Goal: Communication & Community: Answer question/provide support

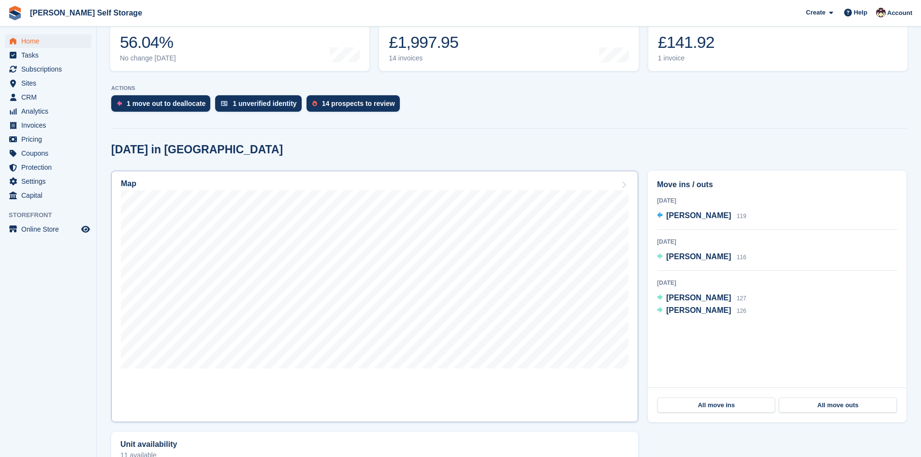
scroll to position [145, 0]
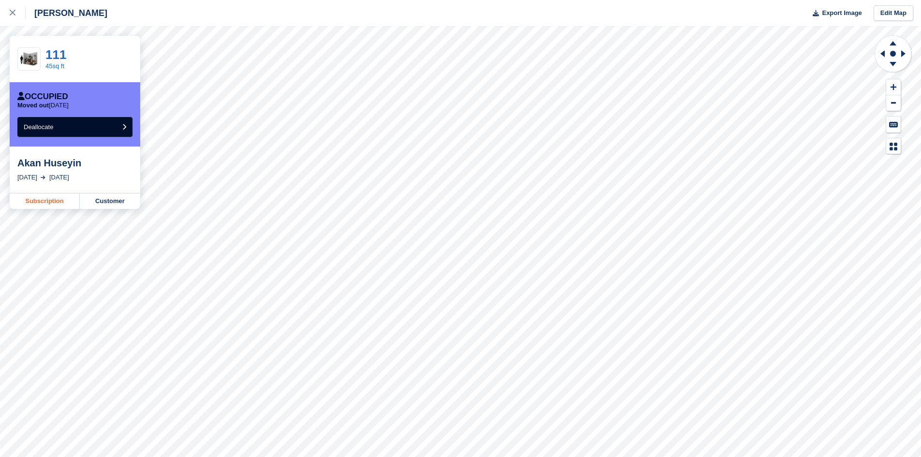
click at [41, 204] on link "Subscription" at bounding box center [45, 200] width 70 height 15
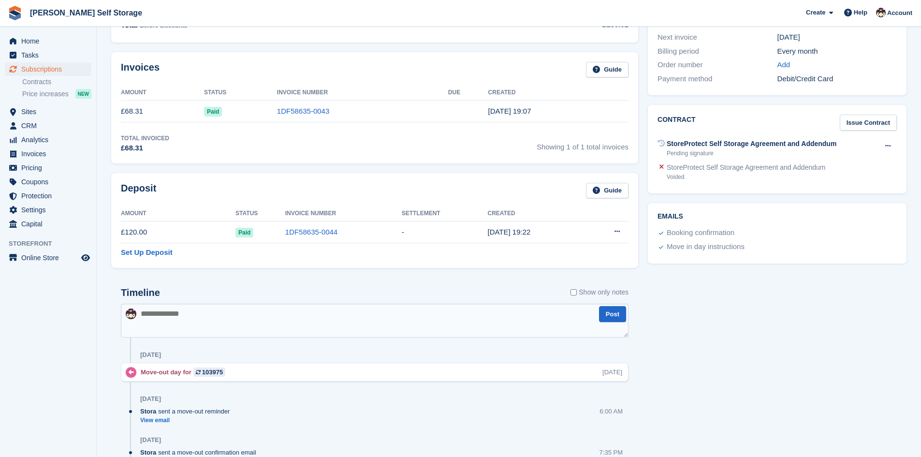
scroll to position [290, 0]
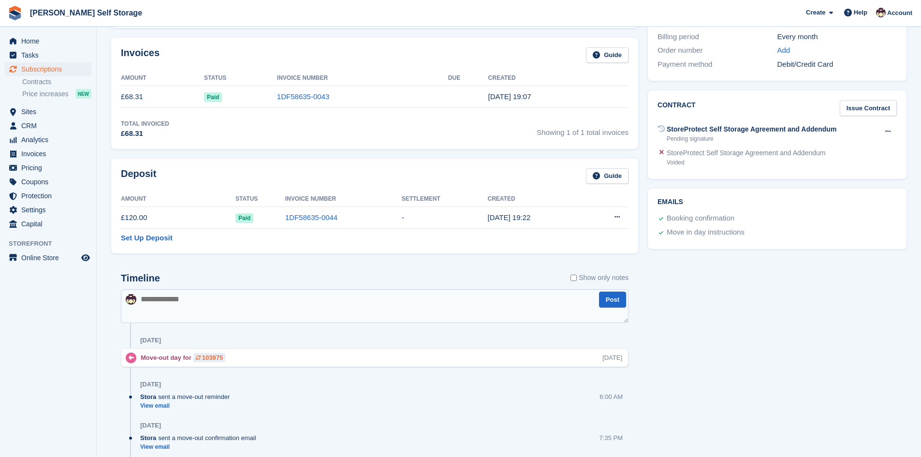
drag, startPoint x: 242, startPoint y: 357, endPoint x: 221, endPoint y: 361, distance: 20.7
click at [221, 361] on div "Move-out day for 103975 [DATE]" at bounding box center [384, 357] width 487 height 9
copy div "103975"
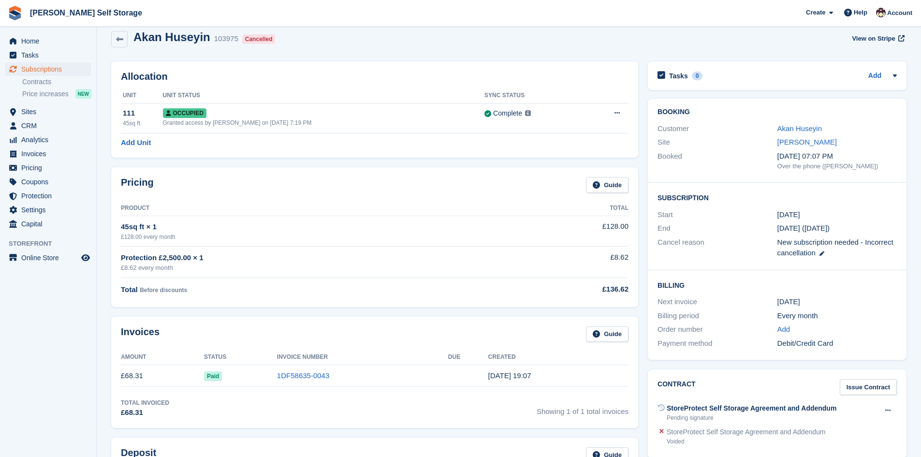
scroll to position [0, 0]
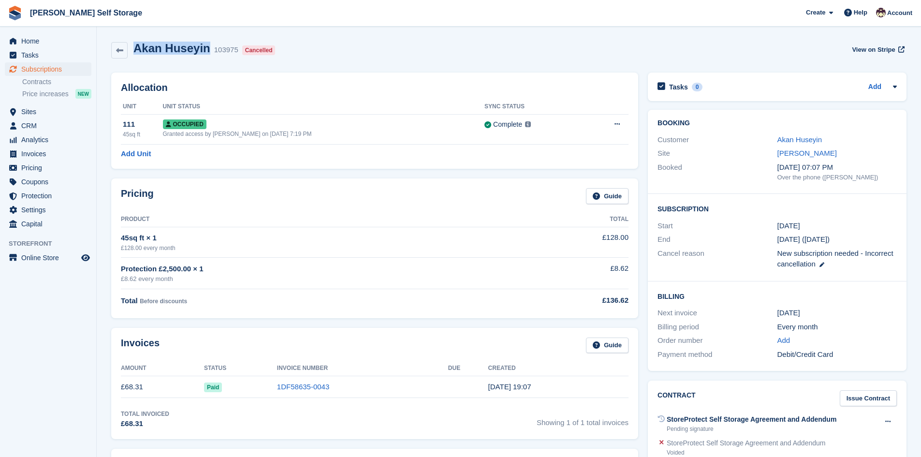
drag, startPoint x: 203, startPoint y: 51, endPoint x: 134, endPoint y: 51, distance: 68.6
click at [134, 51] on h2 "Akan Huseyin" at bounding box center [171, 48] width 77 height 13
copy h2 "Akan Huseyin"
click at [865, 12] on span "Help" at bounding box center [861, 13] width 14 height 10
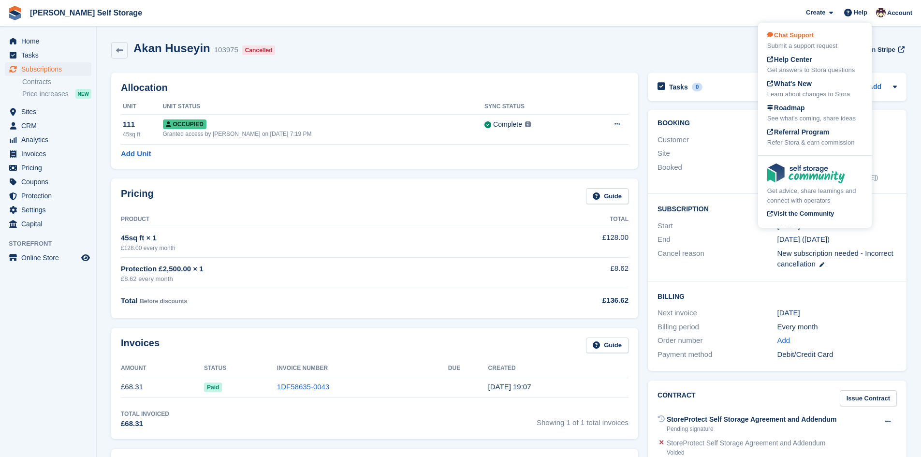
click at [803, 38] on span "Chat Support" at bounding box center [790, 34] width 46 height 7
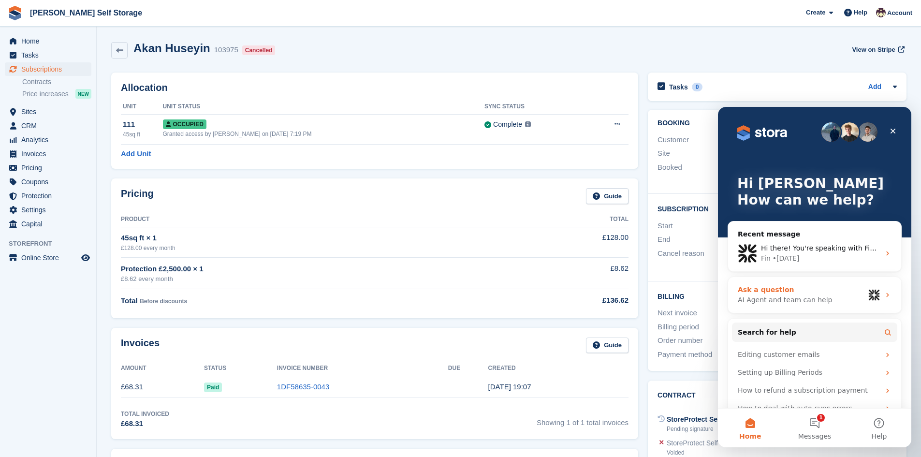
click at [823, 295] on div "AI Agent and team can help" at bounding box center [801, 300] width 127 height 10
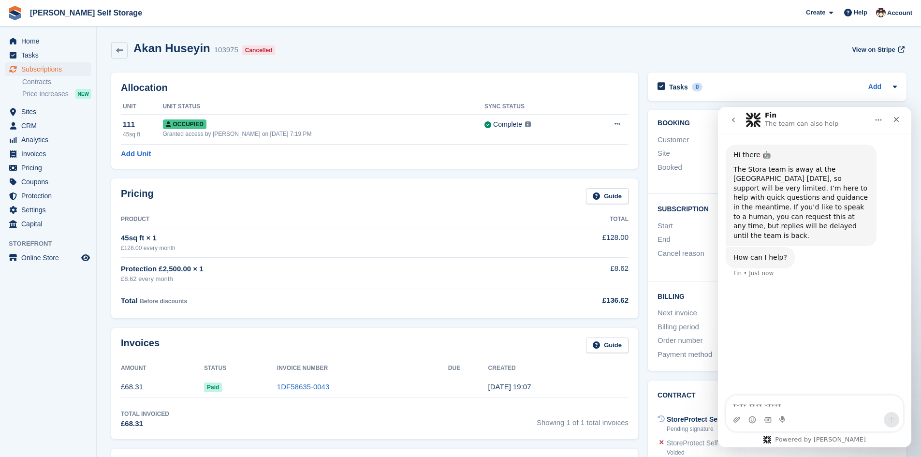
click at [791, 409] on textarea "Ask a question…" at bounding box center [814, 403] width 177 height 16
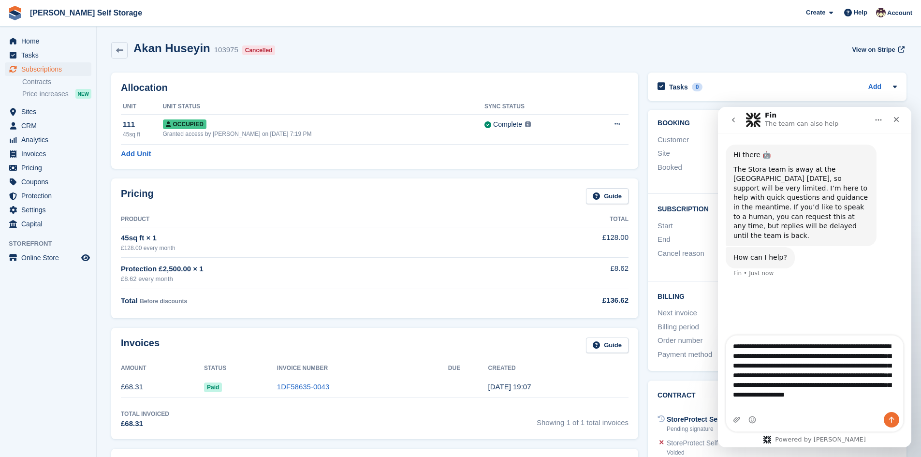
type textarea "**********"
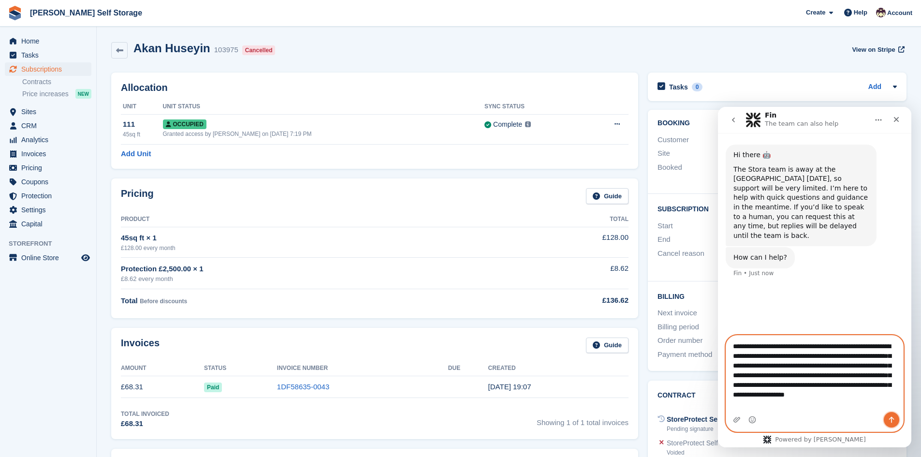
click at [888, 417] on icon "Send a message…" at bounding box center [891, 420] width 8 height 8
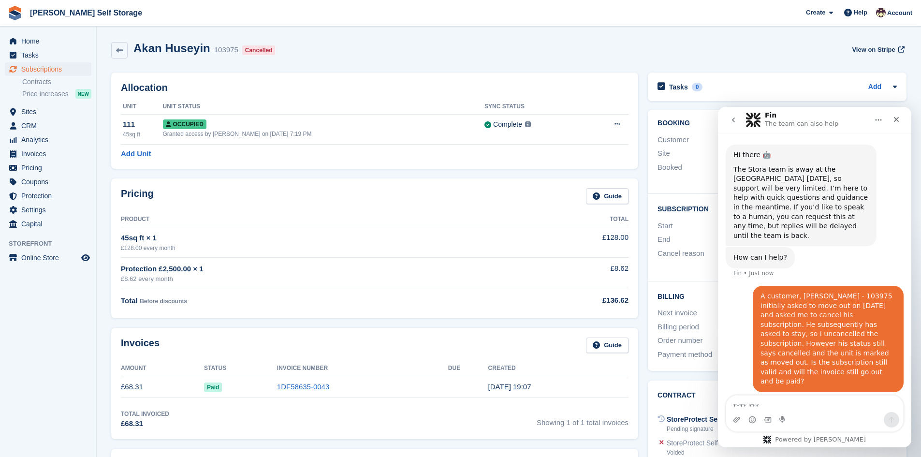
scroll to position [20, 0]
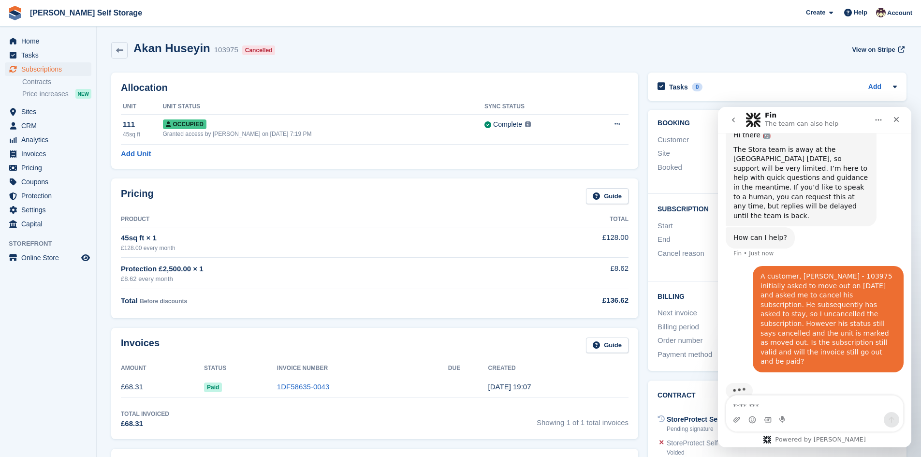
drag, startPoint x: 757, startPoint y: 286, endPoint x: 801, endPoint y: 349, distance: 76.8
click at [773, 342] on div "A customer, [PERSON_NAME] - 103975 initially asked to move out on [DATE] and as…" at bounding box center [827, 319] width 135 height 95
drag, startPoint x: 770, startPoint y: 340, endPoint x: 746, endPoint y: 284, distance: 61.1
click at [746, 284] on div "A customer, [PERSON_NAME] - 103975 initially asked to move out on [DATE] and as…" at bounding box center [815, 325] width 178 height 118
copy div "A customer, [PERSON_NAME] - 103975 initially asked to move out on [DATE] and as…"
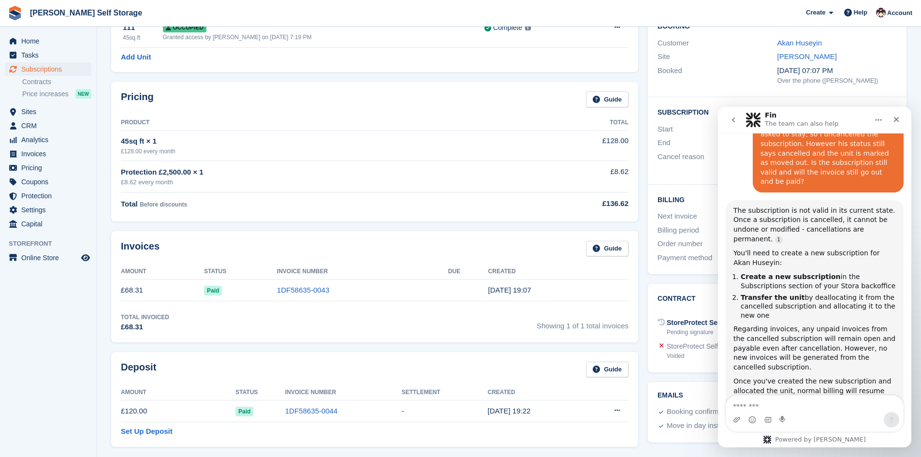
scroll to position [167, 0]
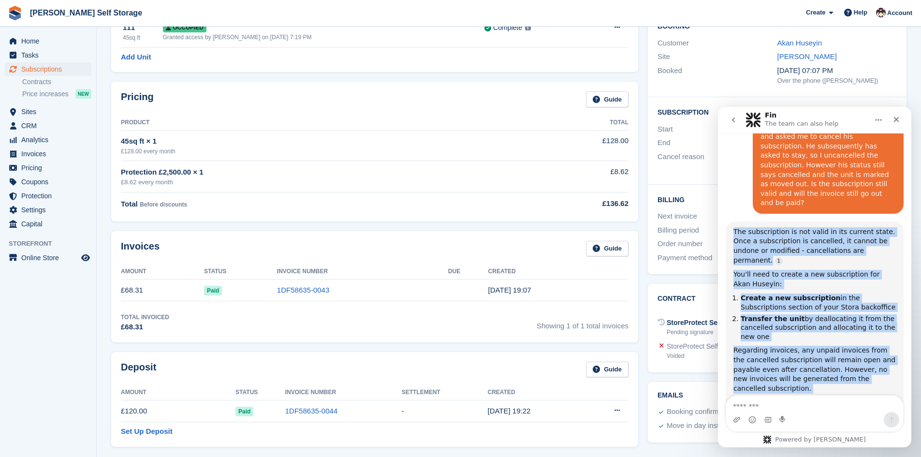
drag, startPoint x: 734, startPoint y: 213, endPoint x: 856, endPoint y: 392, distance: 216.4
click at [856, 392] on div "The subscription is not valid in its current state. Once a subscription is canc…" at bounding box center [814, 326] width 162 height 199
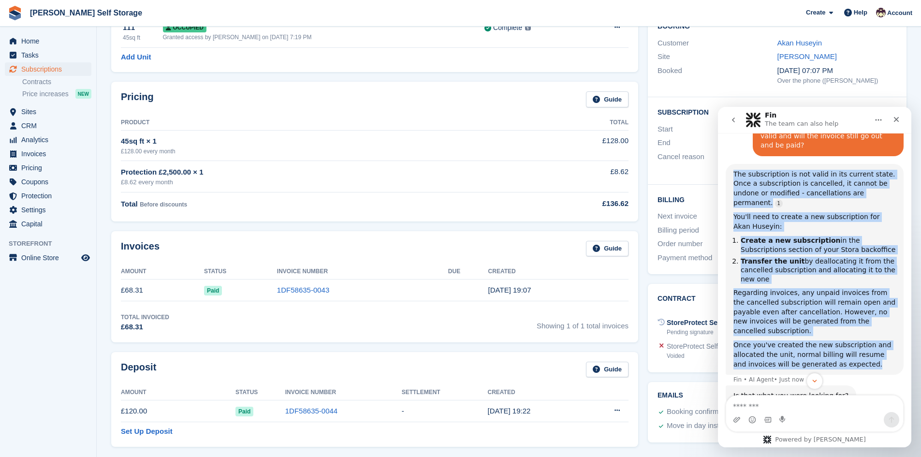
scroll to position [225, 0]
copy div "The subscription is not valid in its current state. Once a subscription is canc…"
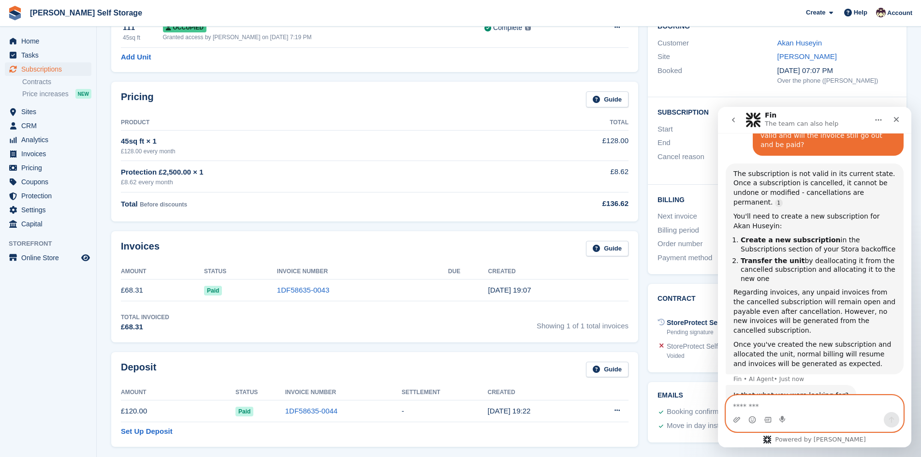
click at [817, 402] on textarea "Message…" at bounding box center [814, 403] width 177 height 16
type textarea "***"
click at [892, 420] on icon "Send a message…" at bounding box center [891, 420] width 8 height 8
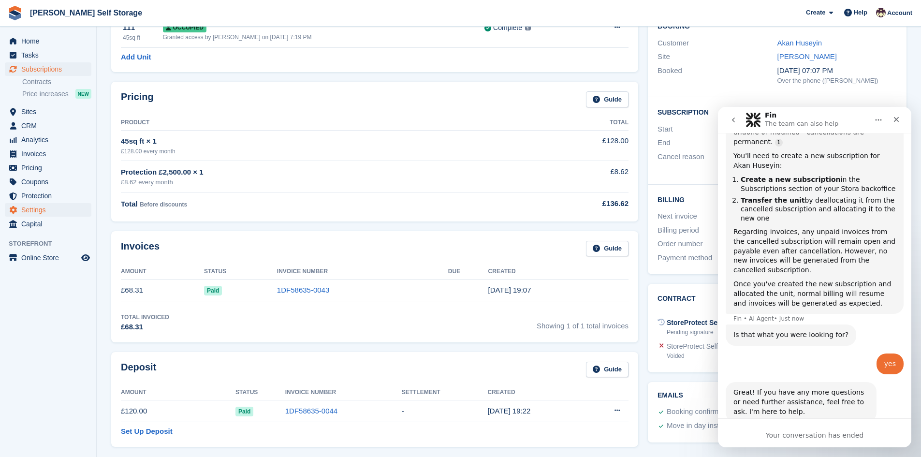
scroll to position [289, 0]
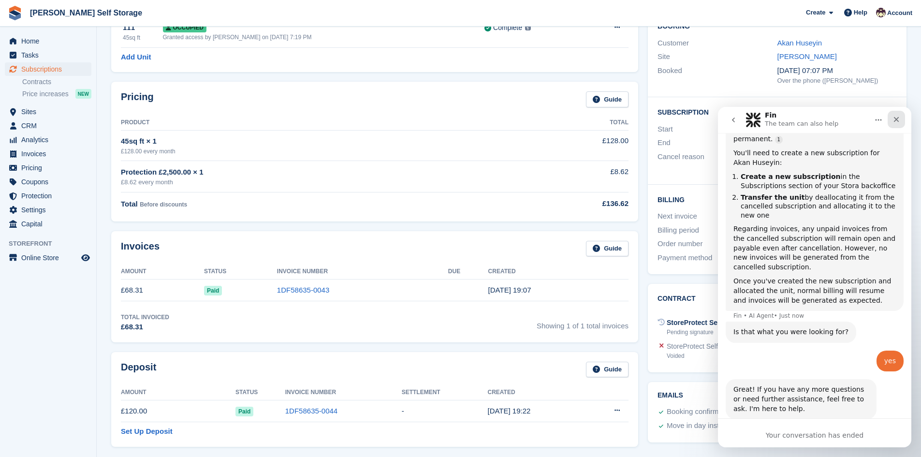
click at [892, 120] on icon "Close" at bounding box center [896, 120] width 8 height 8
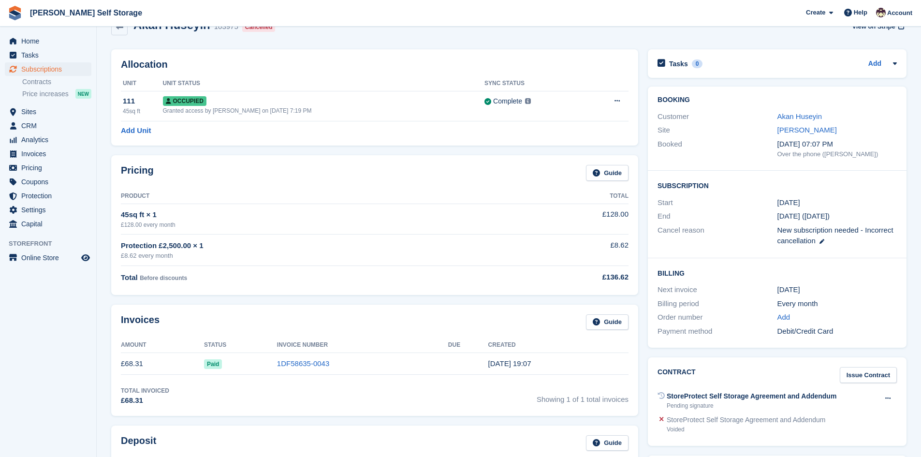
scroll to position [0, 0]
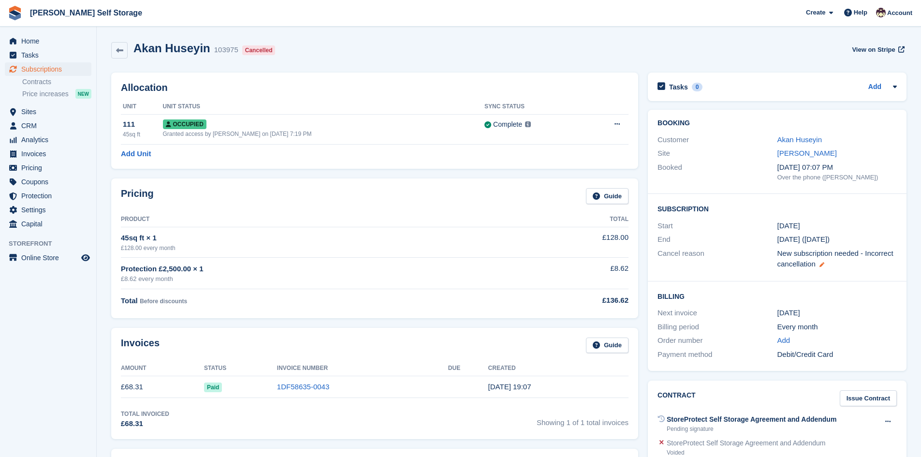
click at [819, 266] on icon at bounding box center [821, 264] width 5 height 5
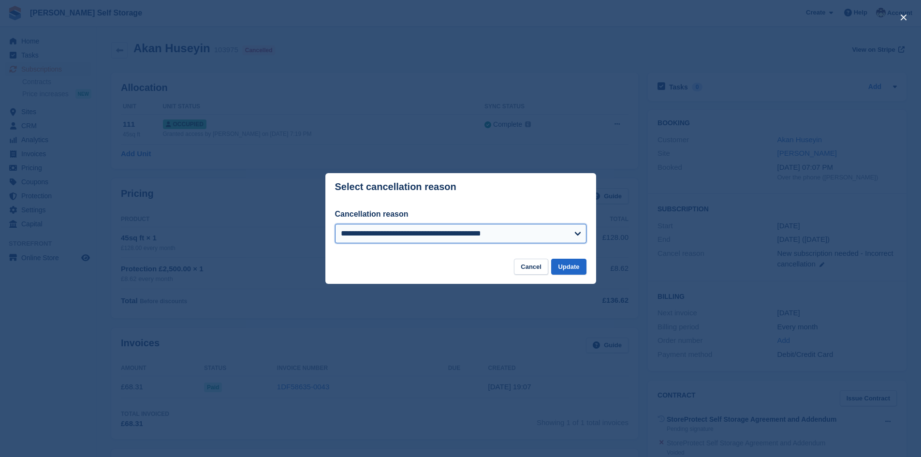
click at [535, 236] on select "**********" at bounding box center [460, 233] width 251 height 19
click at [536, 268] on button "Cancel" at bounding box center [531, 267] width 34 height 16
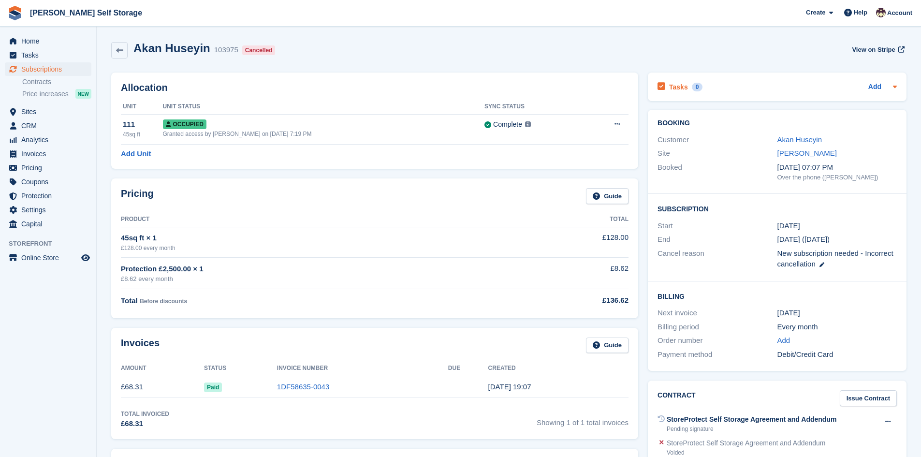
click at [894, 88] on icon at bounding box center [895, 87] width 8 height 8
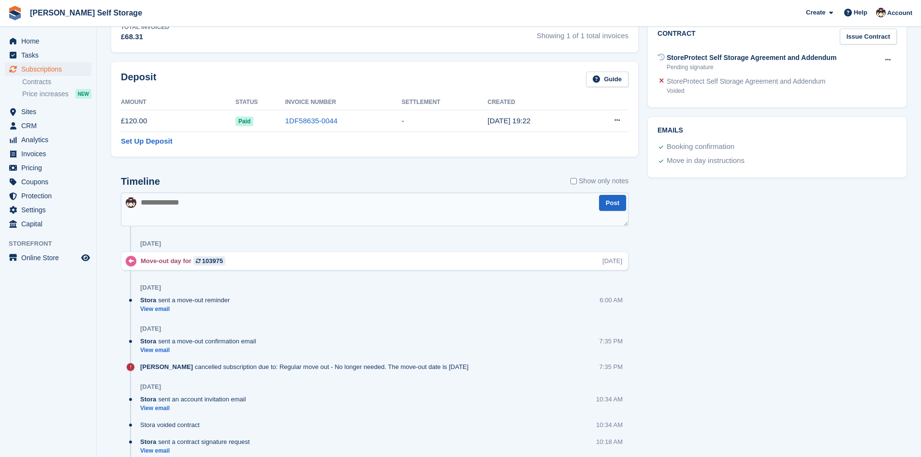
scroll to position [145, 0]
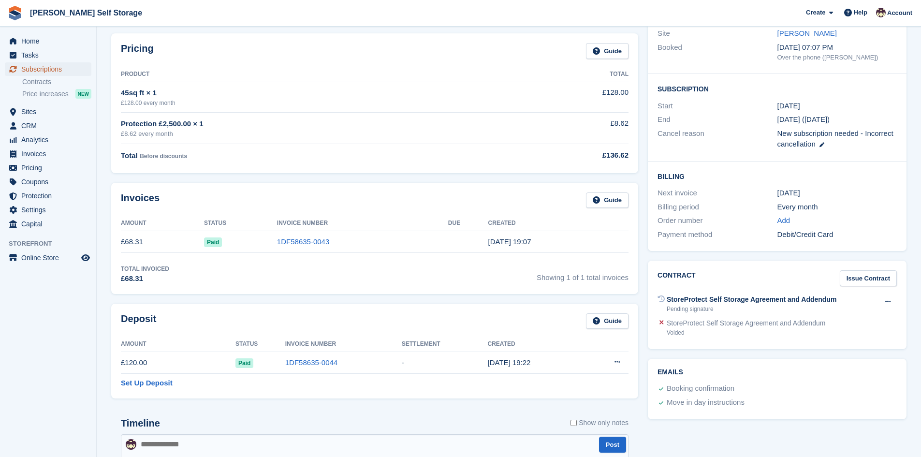
click at [36, 69] on span "Subscriptions" at bounding box center [50, 69] width 58 height 14
